Goal: Navigation & Orientation: Find specific page/section

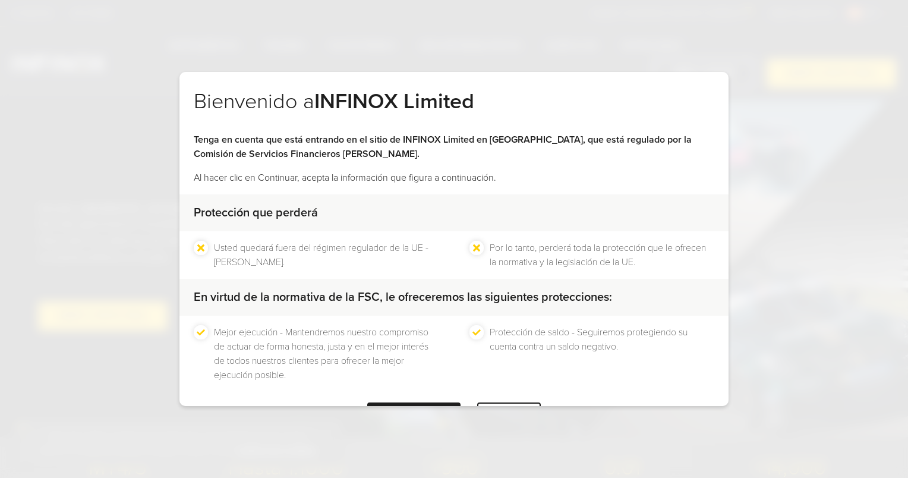
scroll to position [45, 0]
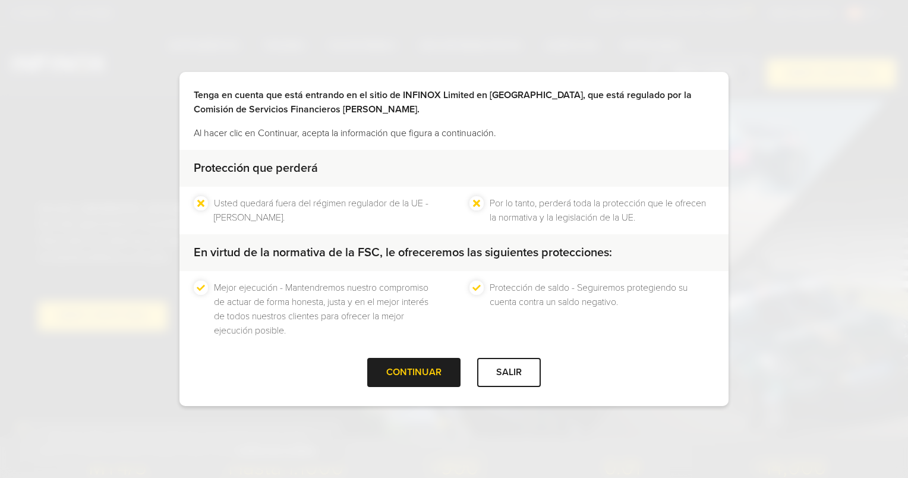
drag, startPoint x: 0, startPoint y: 0, endPoint x: 527, endPoint y: 350, distance: 632.1
click at [509, 372] on div at bounding box center [509, 372] width 0 height 0
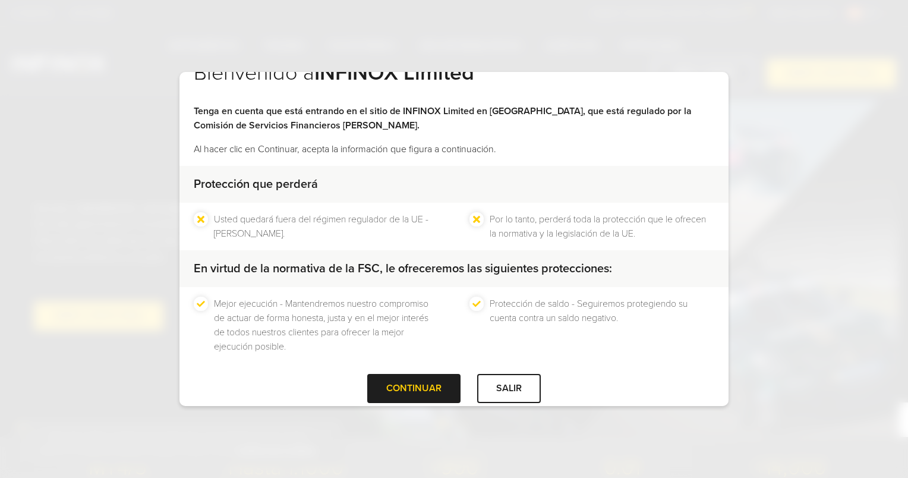
scroll to position [45, 0]
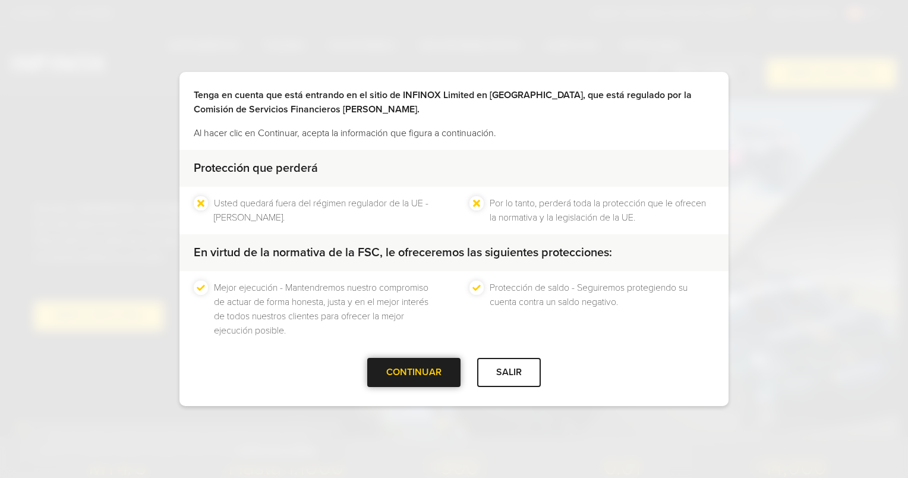
click at [414, 372] on div at bounding box center [414, 372] width 0 height 0
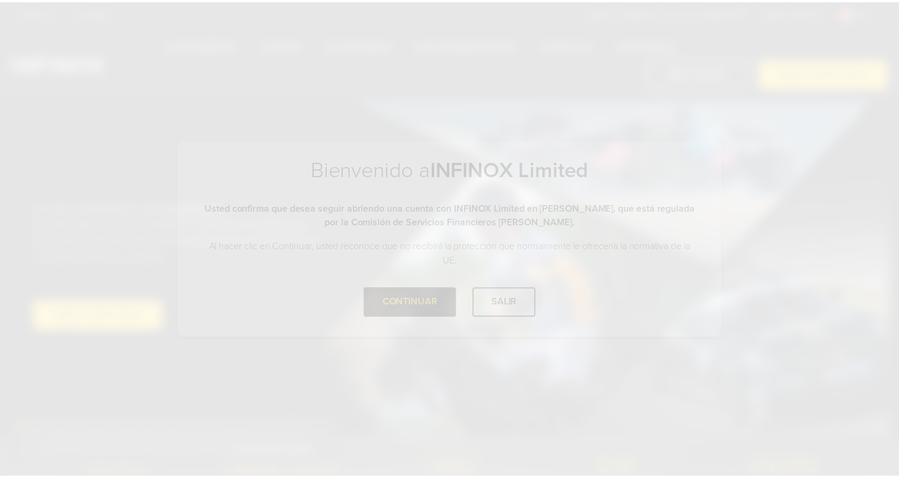
scroll to position [0, 0]
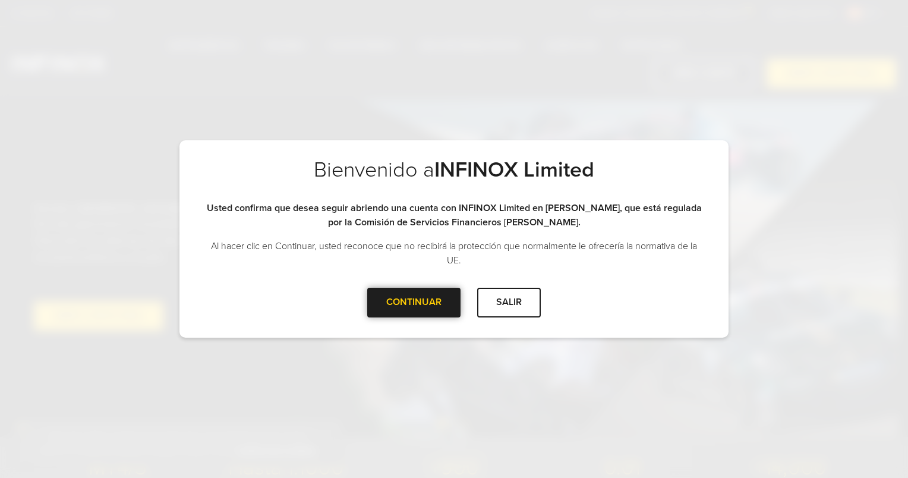
click at [414, 303] on div at bounding box center [414, 303] width 0 height 0
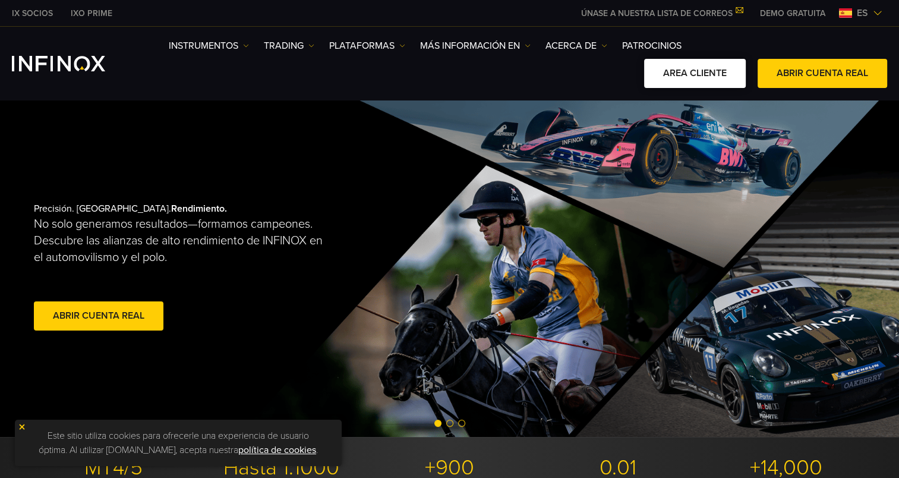
click at [699, 80] on link "AREA CLIENTE" at bounding box center [695, 73] width 102 height 29
